Goal: Contribute content: Add original content to the website for others to see

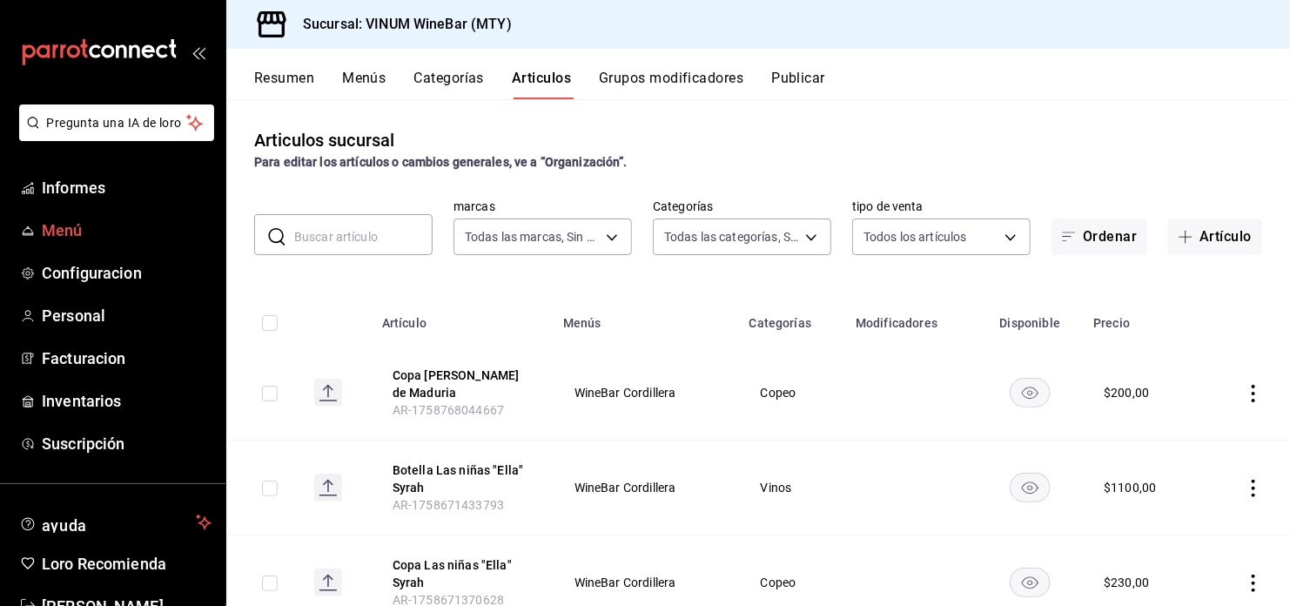
click at [155, 245] on link "Menú" at bounding box center [112, 229] width 225 height 37
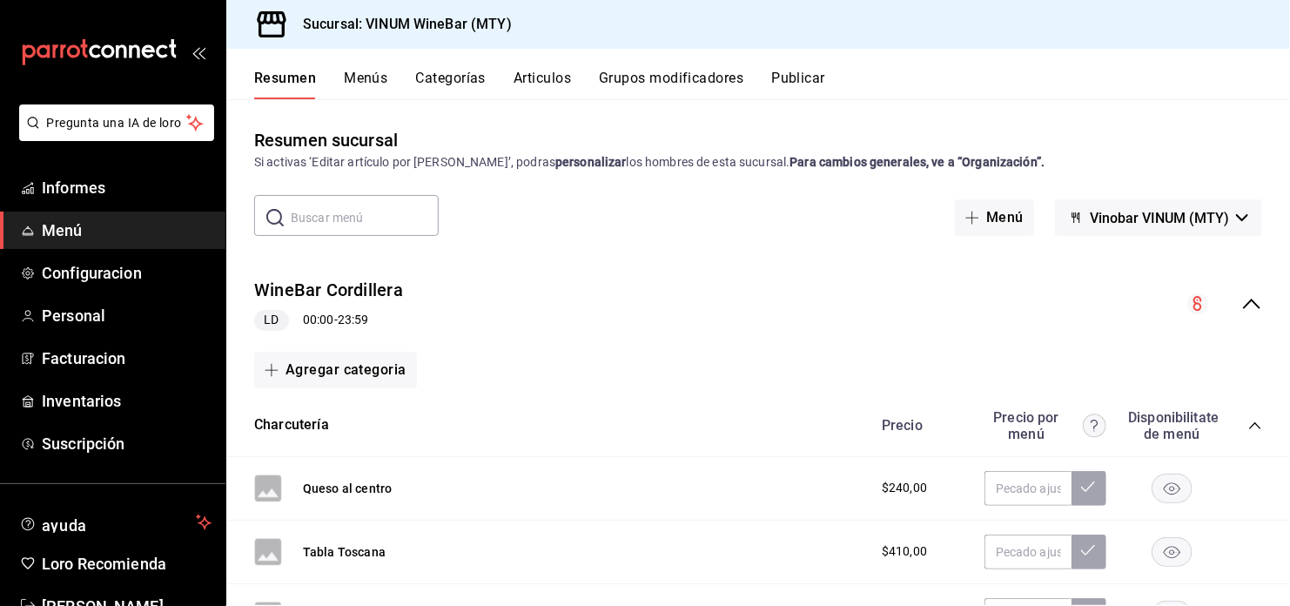
click at [566, 76] on button "Articulos" at bounding box center [541, 85] width 57 height 30
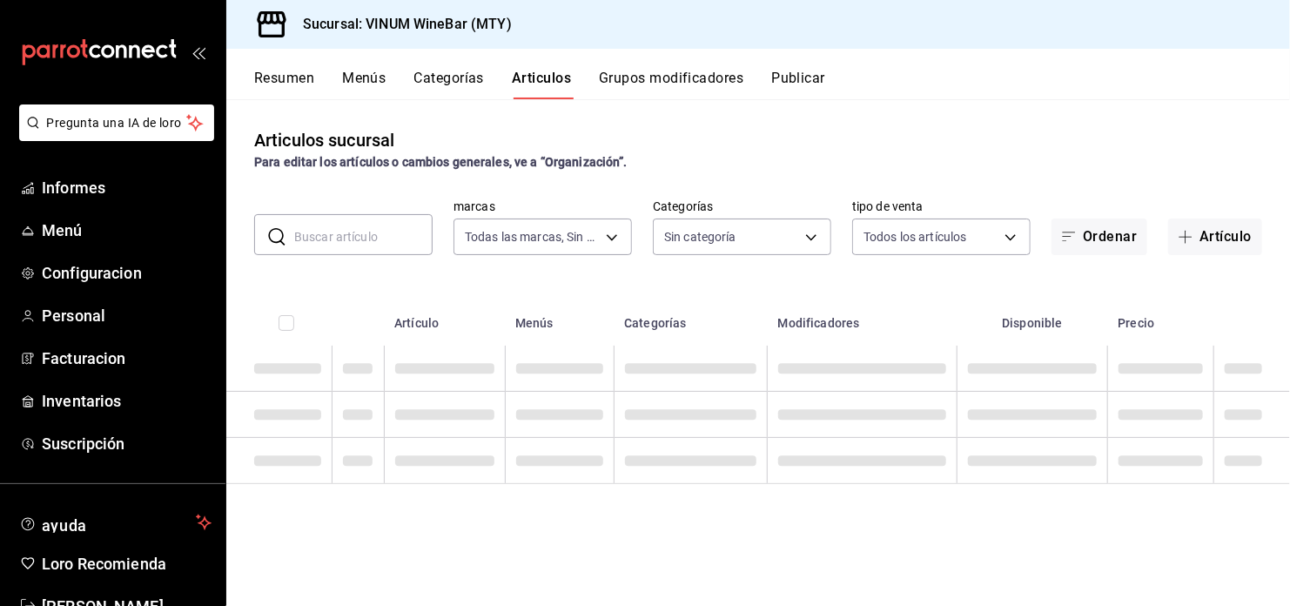
type input "ca8f1d25-6a21-40a6-b6ec-24c4b669c59a"
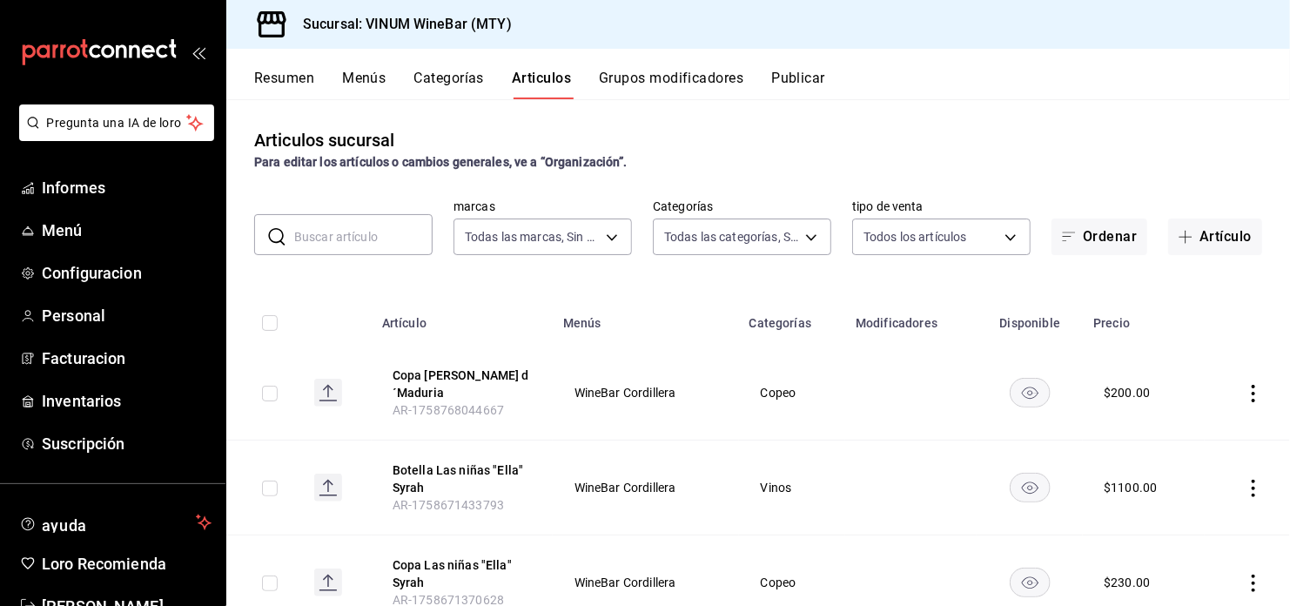
type input "52db0966-aed8-4277-8cb6-402e310174d1,e70bd9e4-23ac-4207-ab30-360fd1df7980,52098…"
click at [1217, 233] on button "Artículo" at bounding box center [1215, 236] width 94 height 37
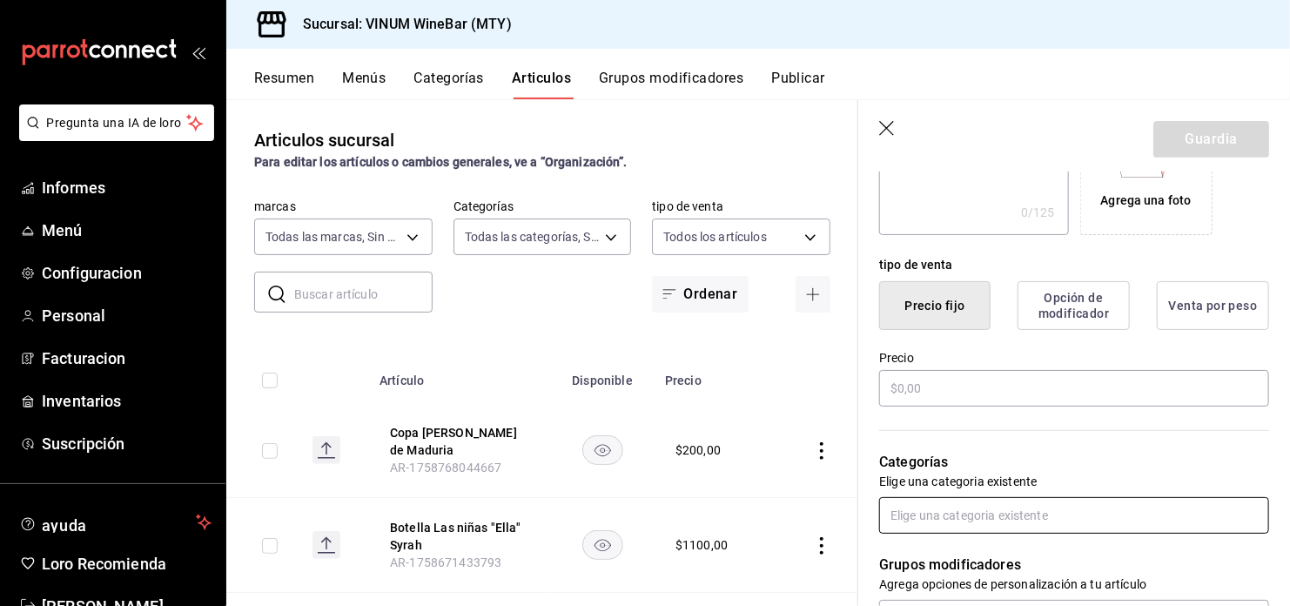
scroll to position [348, 0]
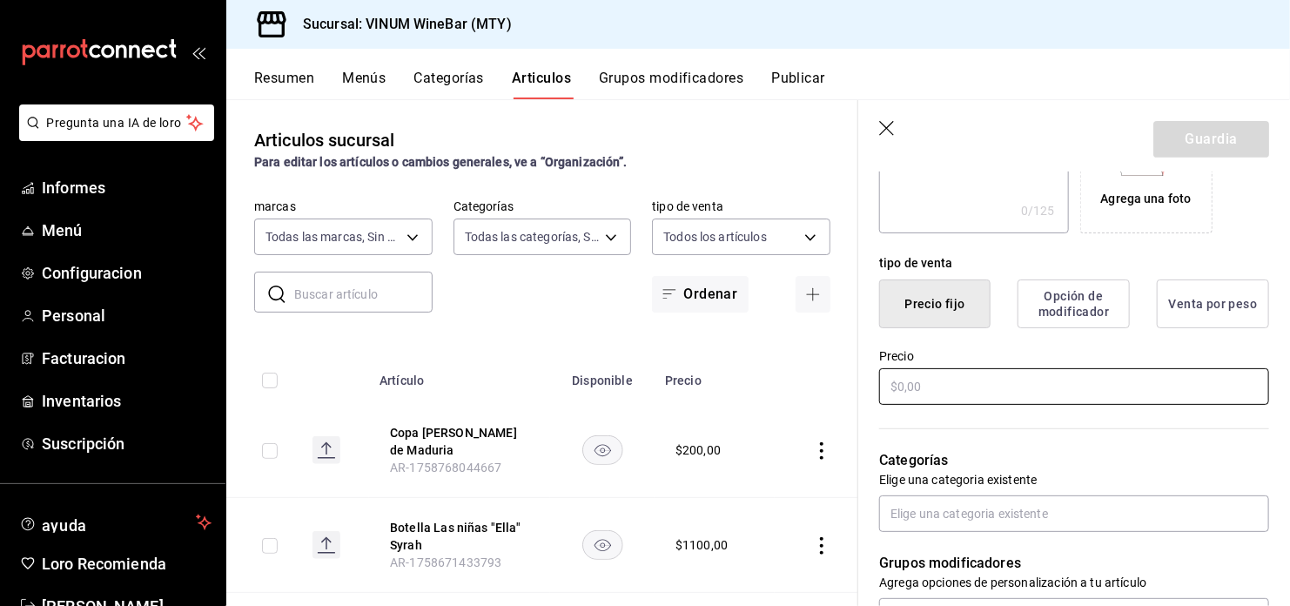
click at [946, 377] on input "text" at bounding box center [1074, 386] width 390 height 37
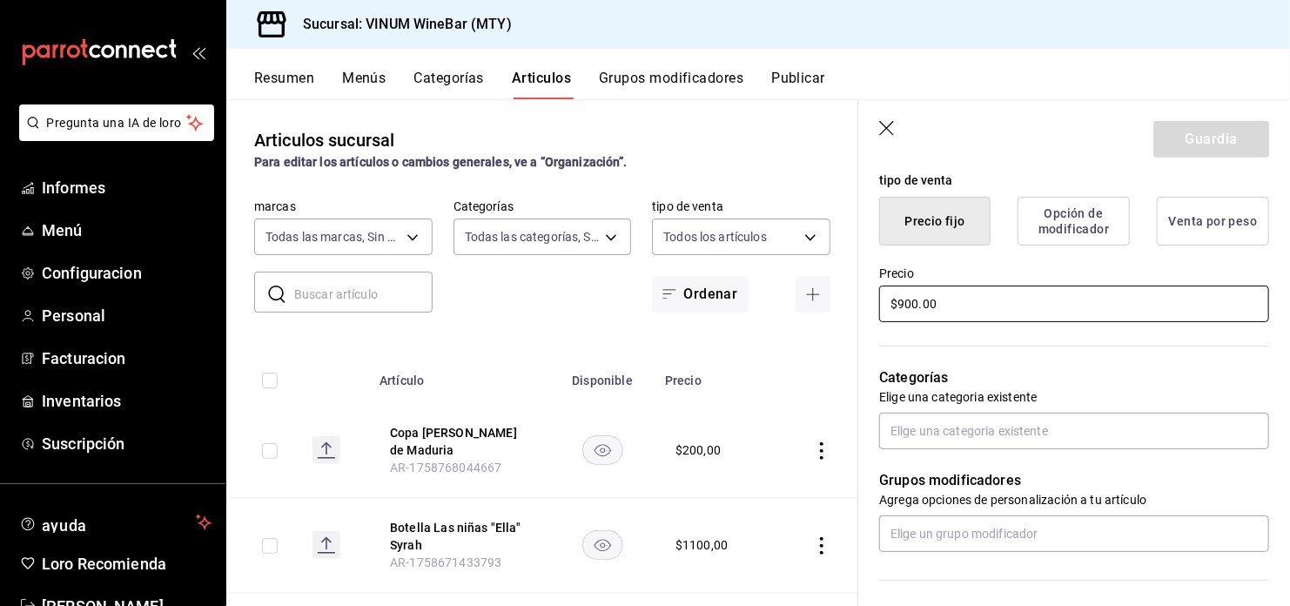
scroll to position [464, 0]
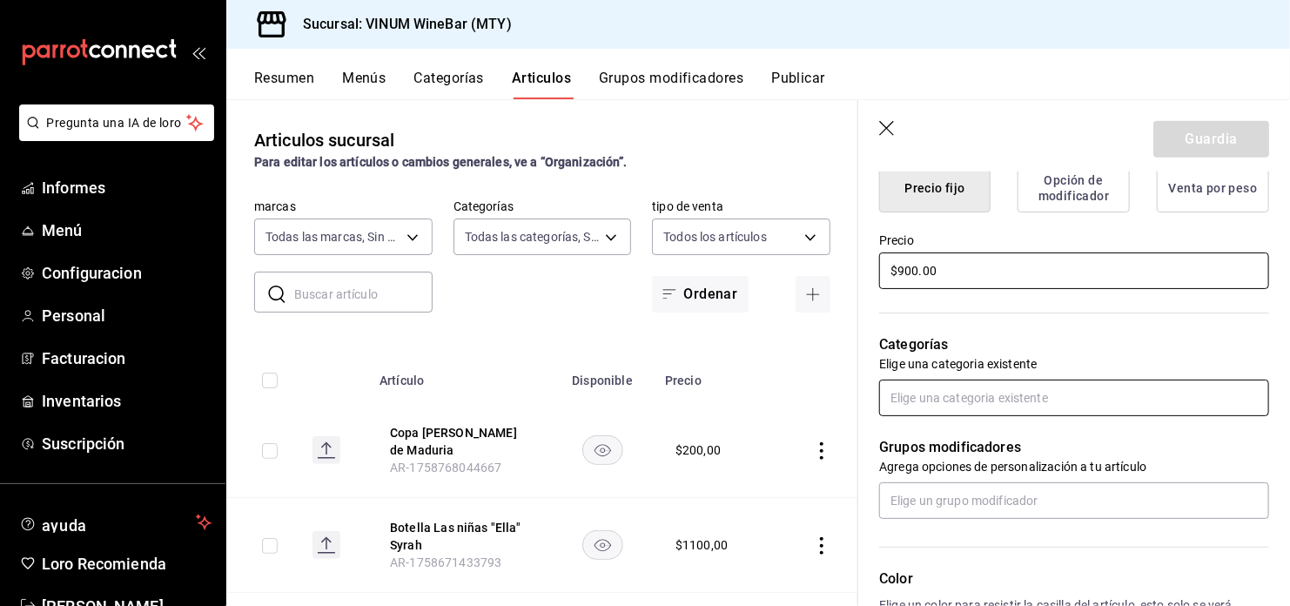
type input "$900.00"
click at [1136, 379] on input "text" at bounding box center [1074, 397] width 390 height 37
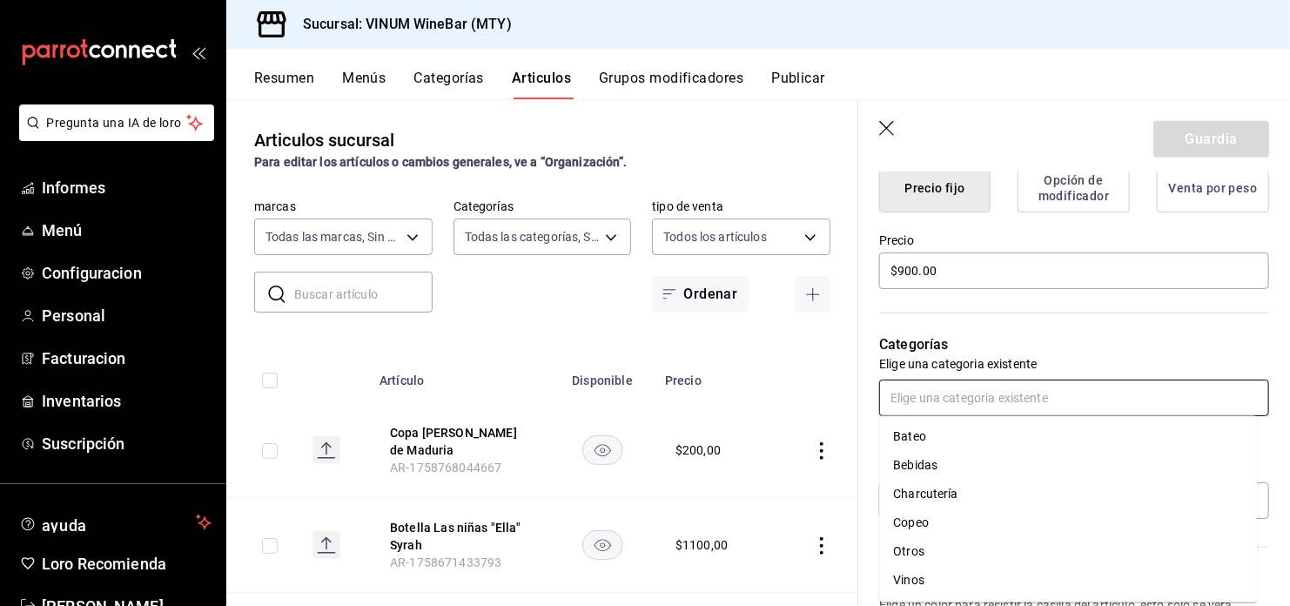
click at [937, 579] on li "Vinos" at bounding box center [1068, 580] width 378 height 29
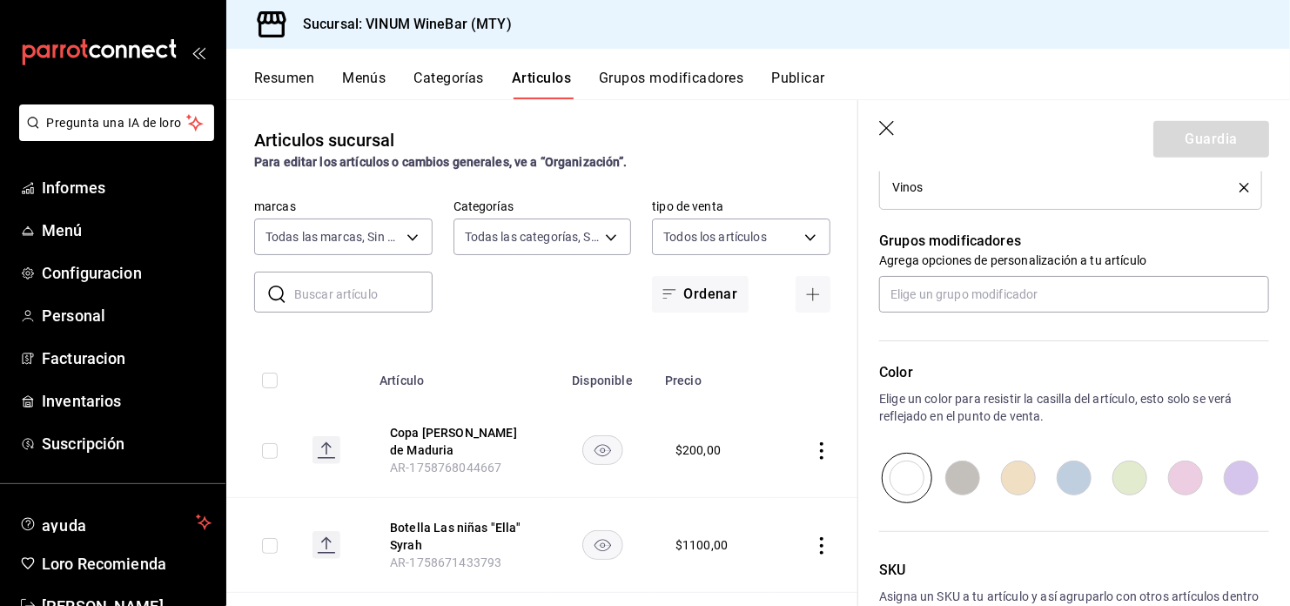
scroll to position [812, 0]
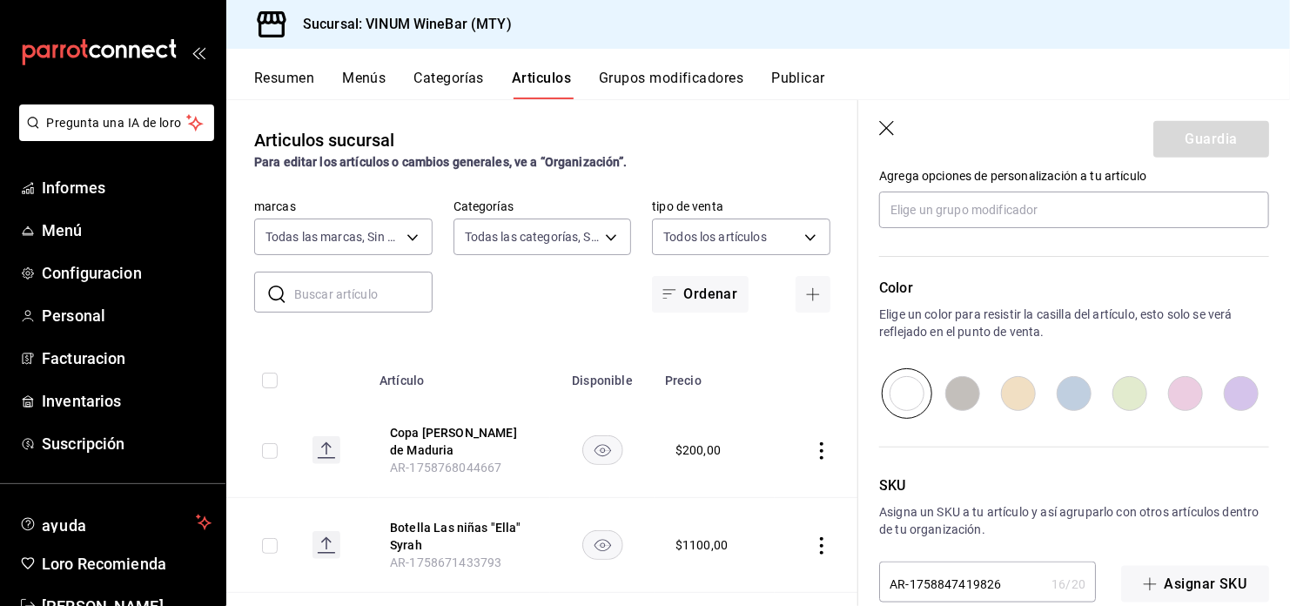
click at [1242, 385] on input "radio" at bounding box center [1241, 393] width 56 height 50
radio input "true"
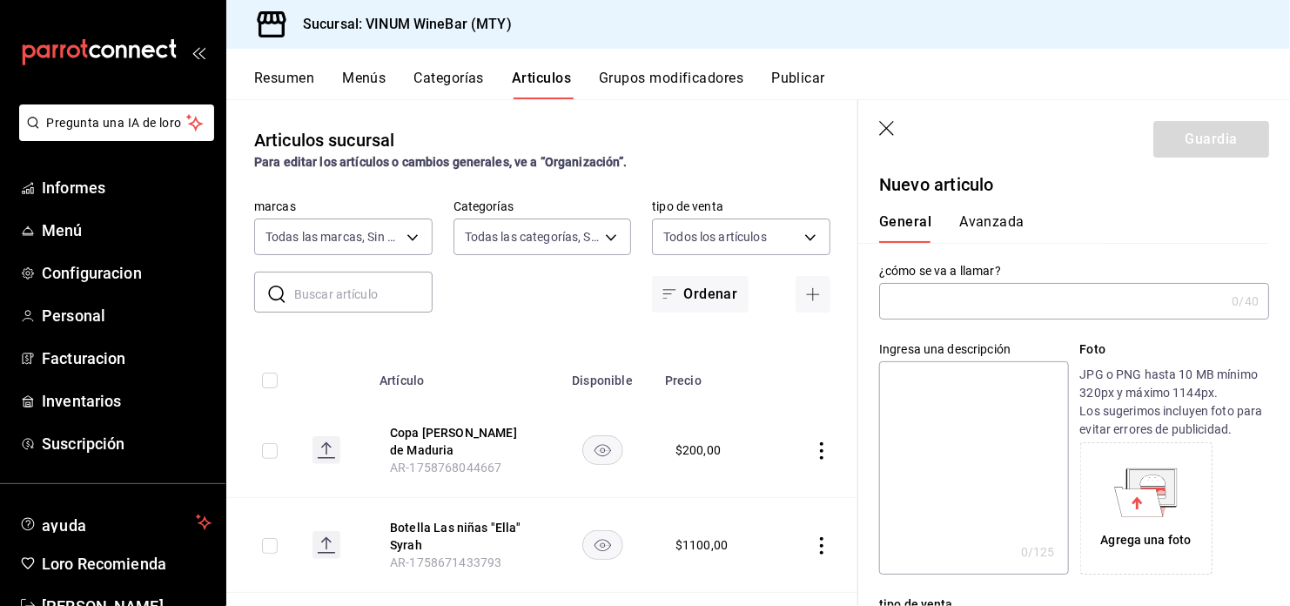
scroll to position [0, 0]
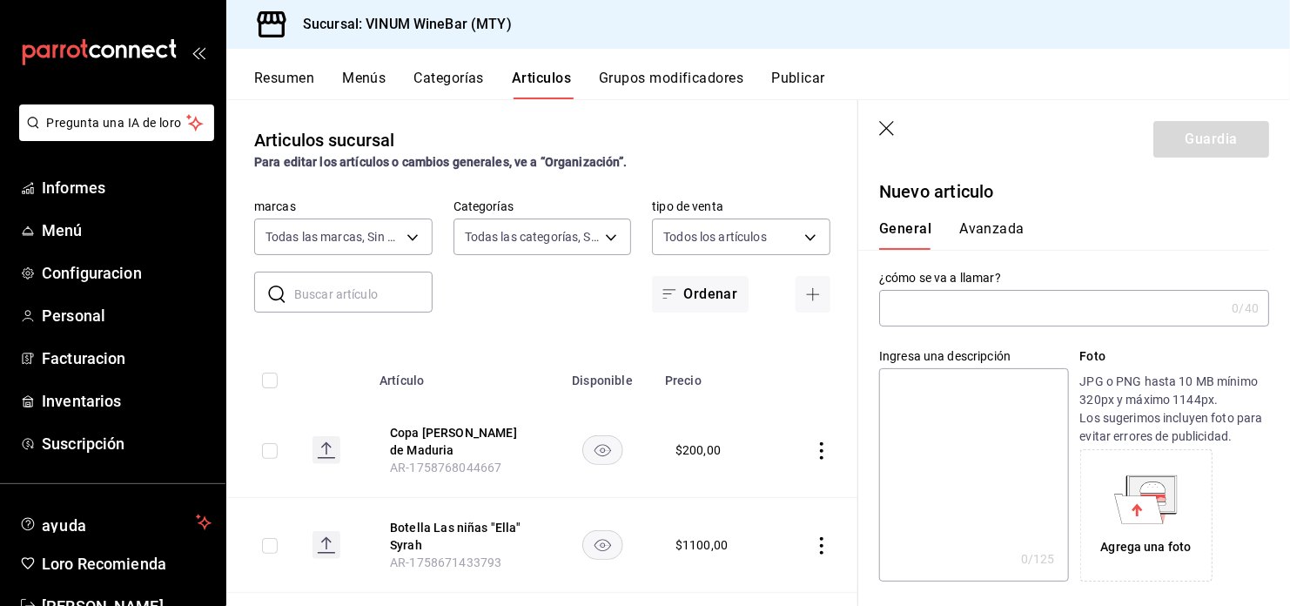
click at [1040, 300] on input "text" at bounding box center [1051, 308] width 345 height 35
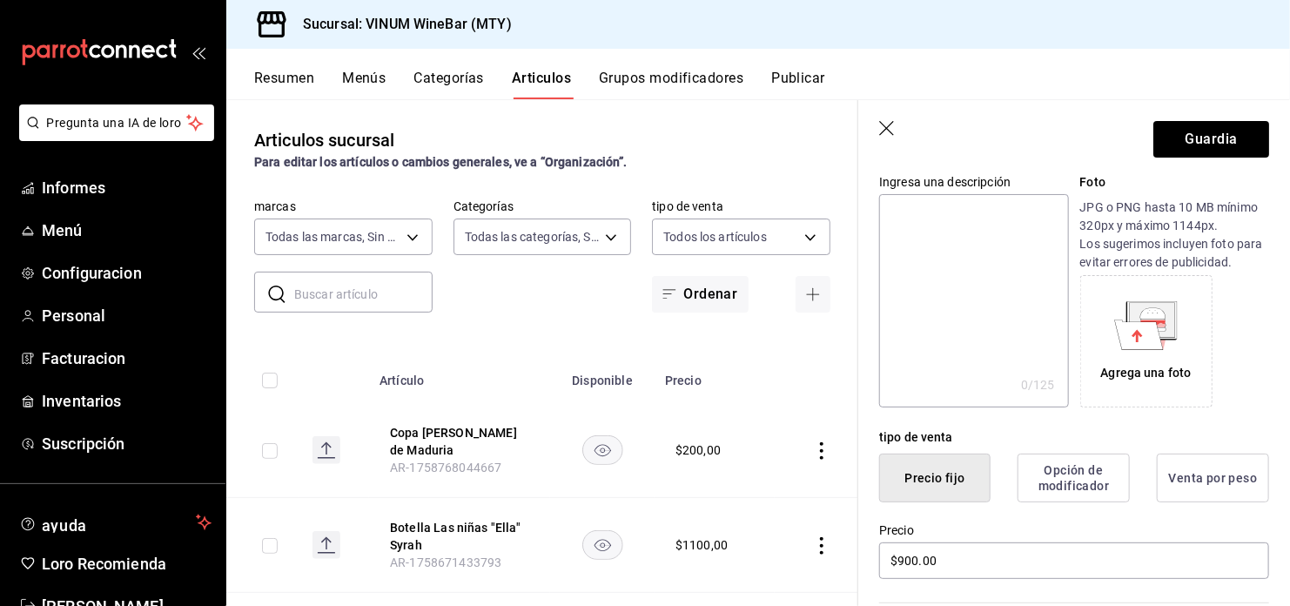
scroll to position [348, 0]
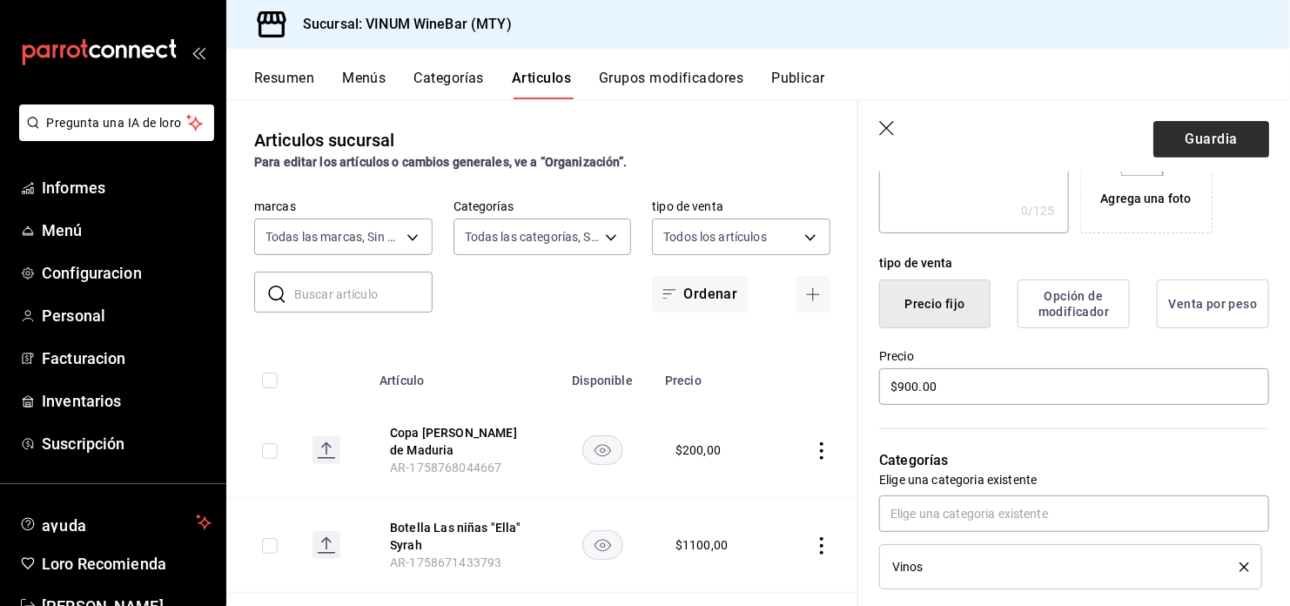
type input "Botella [PERSON_NAME] d´Manduria"
click at [1190, 142] on button "Guardia" at bounding box center [1211, 139] width 116 height 37
